Goal: Information Seeking & Learning: Compare options

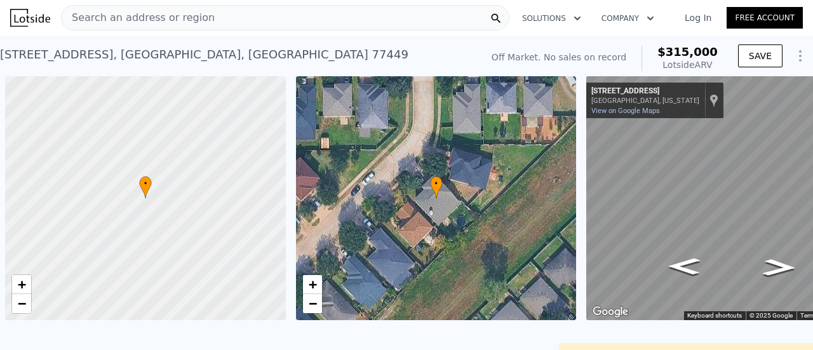
scroll to position [0, 5]
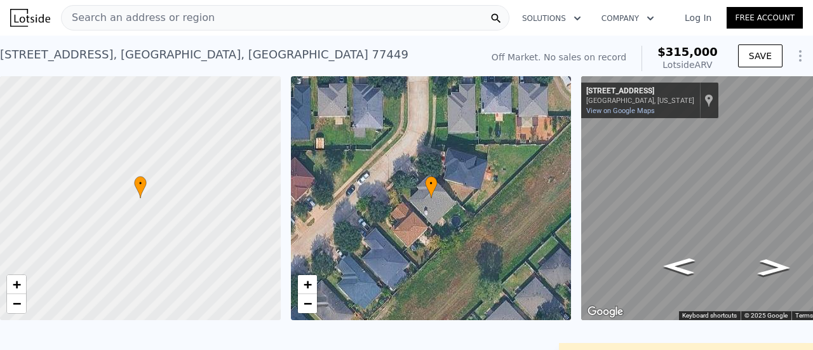
click at [334, 25] on div "Search an address or region" at bounding box center [285, 17] width 449 height 25
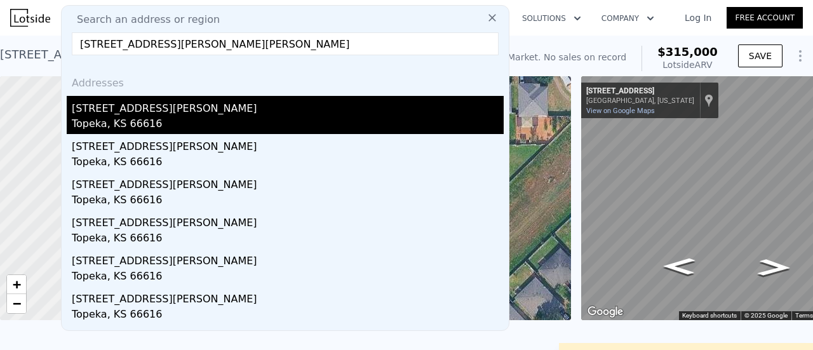
type input "[STREET_ADDRESS][PERSON_NAME][PERSON_NAME]"
click at [206, 105] on div "[STREET_ADDRESS][PERSON_NAME]" at bounding box center [288, 106] width 432 height 20
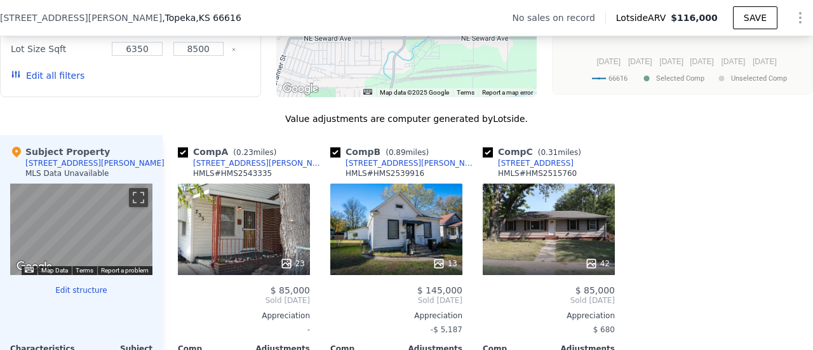
scroll to position [1176, 0]
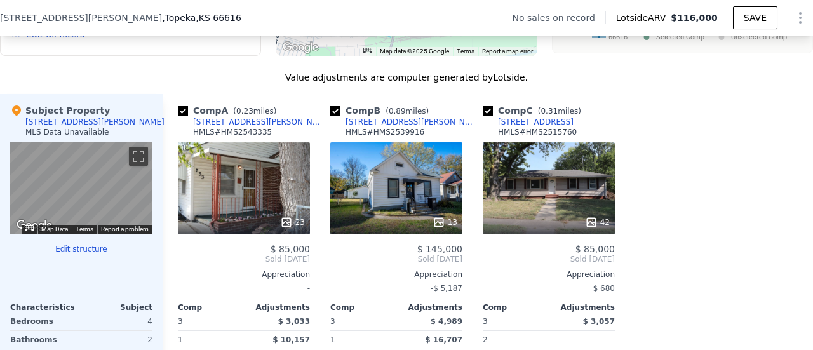
drag, startPoint x: 282, startPoint y: 133, endPoint x: 257, endPoint y: 132, distance: 25.4
click at [257, 132] on div "Comp A ( 0.23 miles) [STREET_ADDRESS][PERSON_NAME] HMLS # HMS2543335" at bounding box center [244, 123] width 132 height 38
copy div "[STREET_ADDRESS][PERSON_NAME] HMLS # HMS254333"
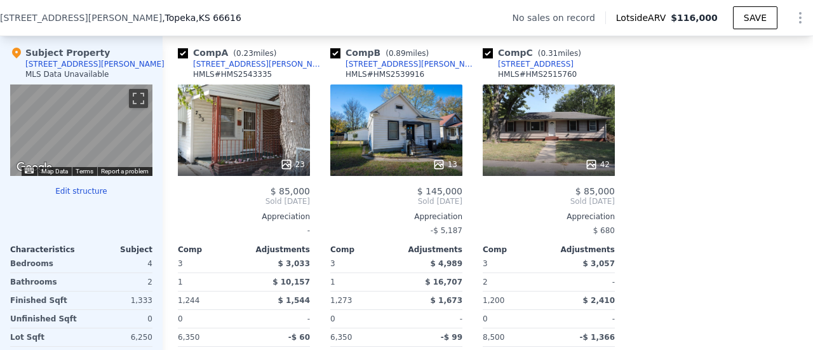
scroll to position [1228, 0]
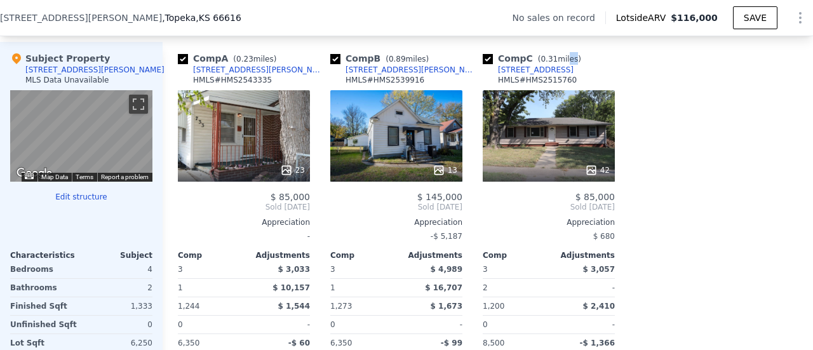
click at [560, 76] on div "Comp C ( 0.31 miles) [STREET_ADDRESS] HMLS # HMS2515760" at bounding box center [549, 71] width 132 height 38
click at [560, 78] on div "Comp C ( 0.31 miles) [STREET_ADDRESS] HMLS # HMS2515760" at bounding box center [549, 71] width 132 height 38
drag, startPoint x: 557, startPoint y: 79, endPoint x: 498, endPoint y: 80, distance: 59.1
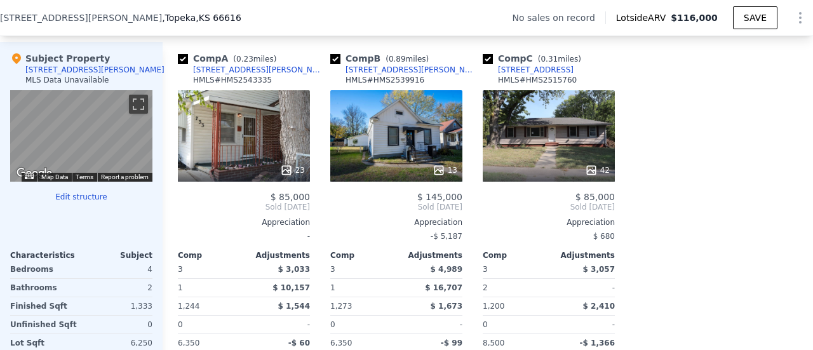
click at [498, 80] on div "Comp C ( 0.31 miles) [STREET_ADDRESS] HMLS # HMS2515760" at bounding box center [549, 71] width 132 height 38
copy div "[STREET_ADDRESS]"
